Goal: Task Accomplishment & Management: Manage account settings

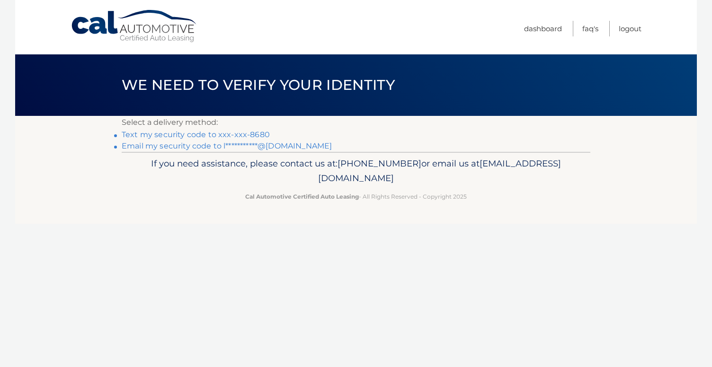
click at [249, 134] on link "Text my security code to xxx-xxx-8680" at bounding box center [196, 134] width 148 height 9
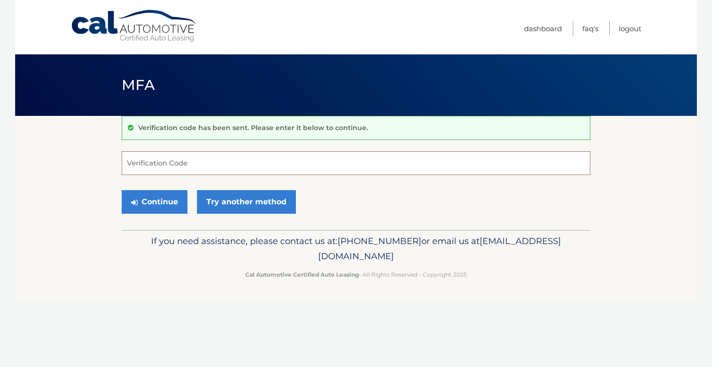
click at [232, 162] on input "Verification Code" at bounding box center [356, 164] width 469 height 24
type input "086295"
click at [170, 211] on button "Continue" at bounding box center [155, 202] width 66 height 24
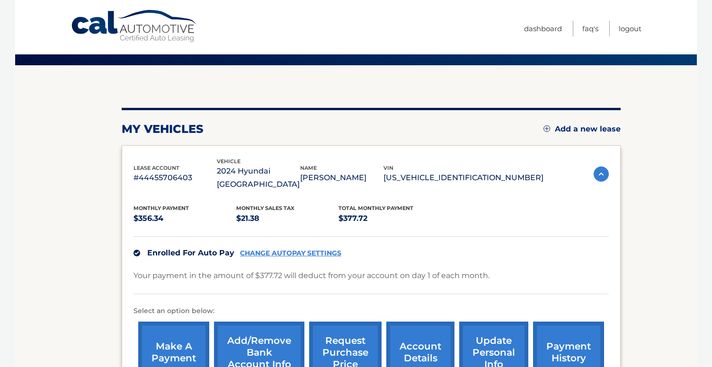
scroll to position [81, 0]
